Goal: Information Seeking & Learning: Learn about a topic

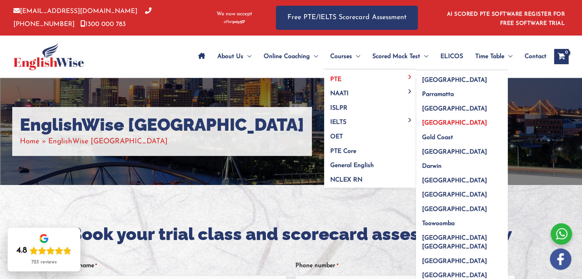
click at [438, 124] on span "[GEOGRAPHIC_DATA]" at bounding box center [454, 123] width 65 height 6
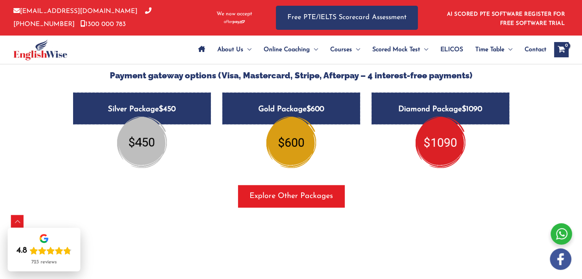
scroll to position [953, 0]
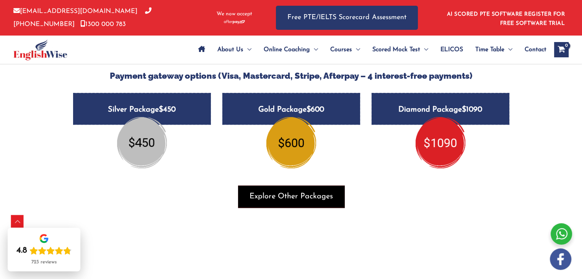
click at [287, 191] on span "Explore Other Packages" at bounding box center [290, 196] width 83 height 11
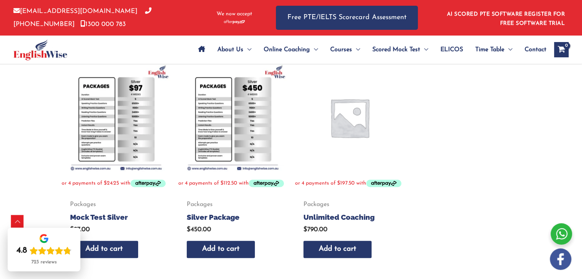
scroll to position [382, 0]
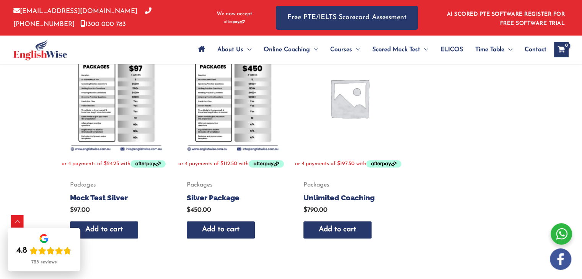
click at [219, 110] on img at bounding box center [232, 98] width 109 height 109
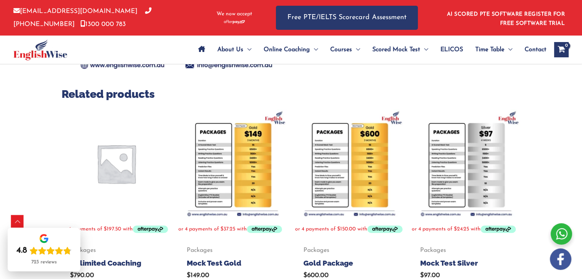
scroll to position [268, 0]
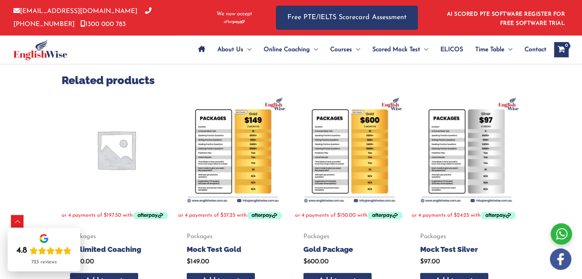
click at [254, 137] on img at bounding box center [232, 149] width 109 height 109
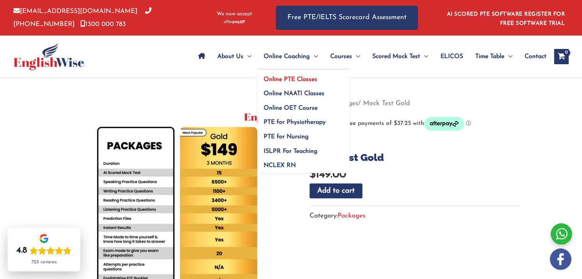
click at [295, 77] on span "Online PTE Classes" at bounding box center [290, 79] width 54 height 6
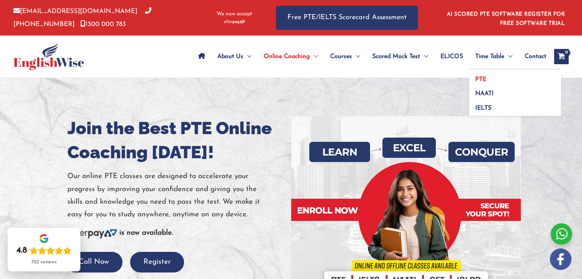
click at [494, 77] on link "PTE" at bounding box center [515, 77] width 92 height 15
click at [491, 78] on link "PTE" at bounding box center [515, 77] width 92 height 15
